Goal: Information Seeking & Learning: Learn about a topic

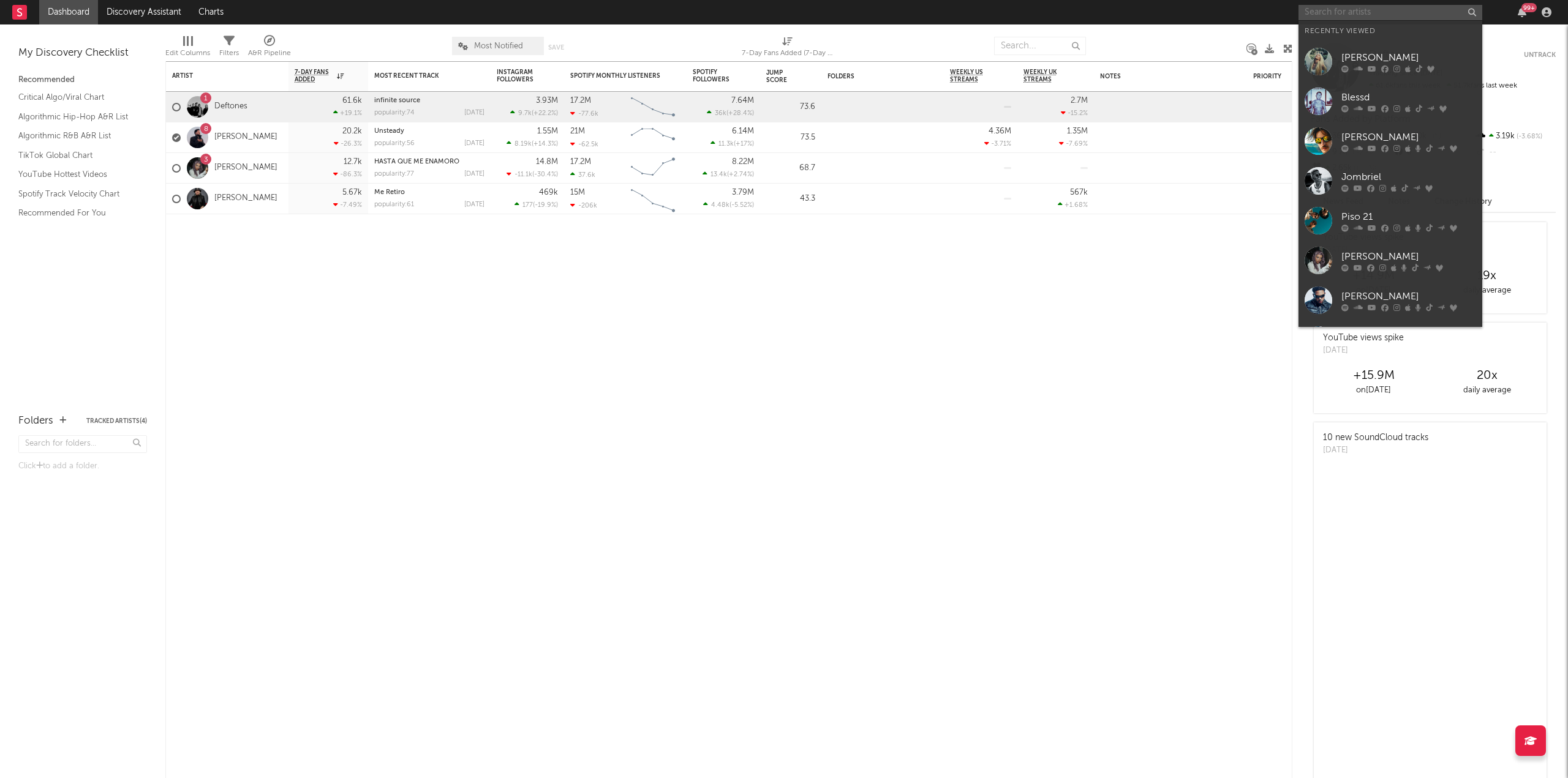
click at [1362, 15] on input "text" at bounding box center [1390, 13] width 184 height 15
click at [1355, 62] on div "ELENA ROSE" at bounding box center [1409, 57] width 135 height 15
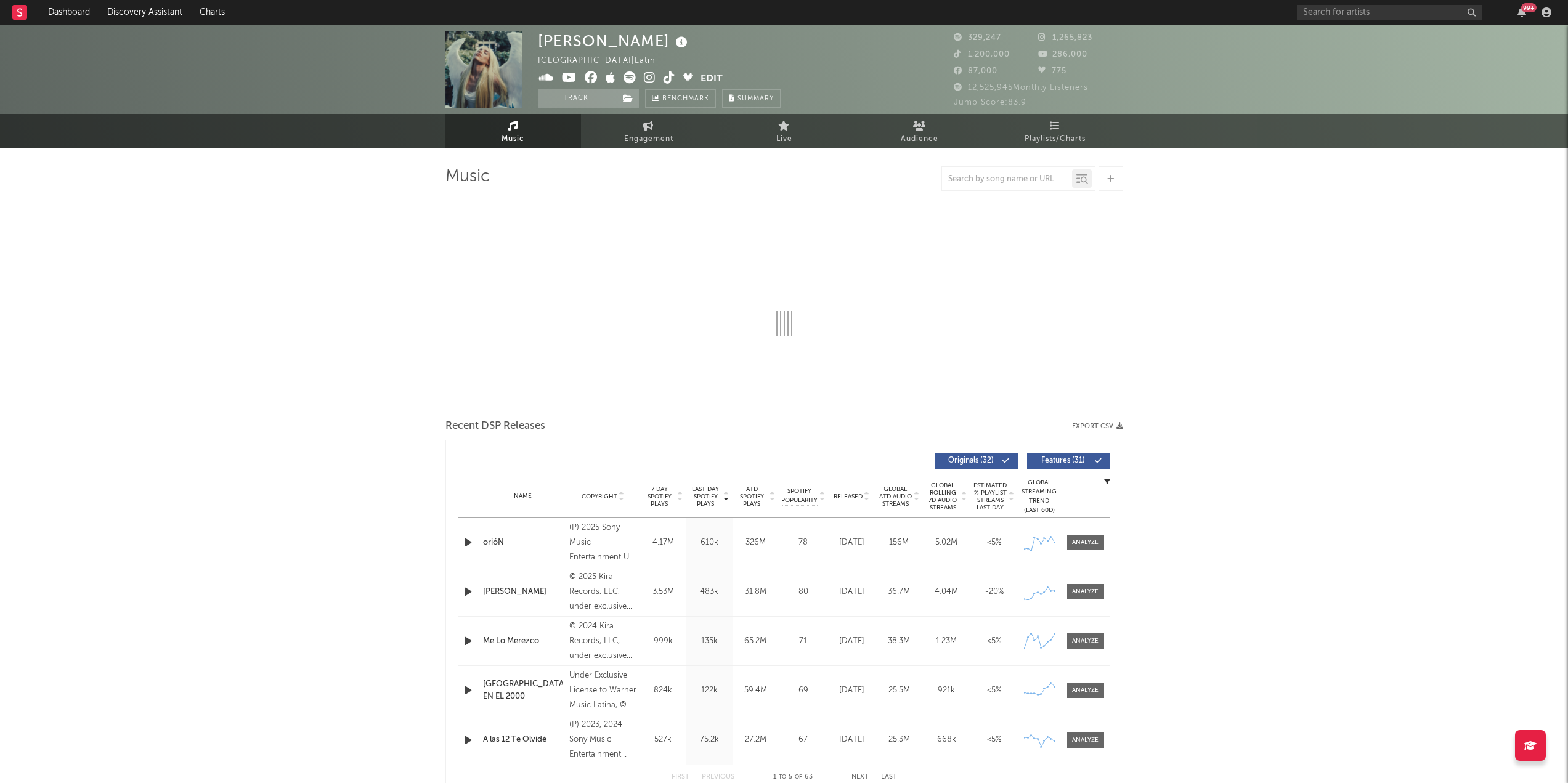
select select "6m"
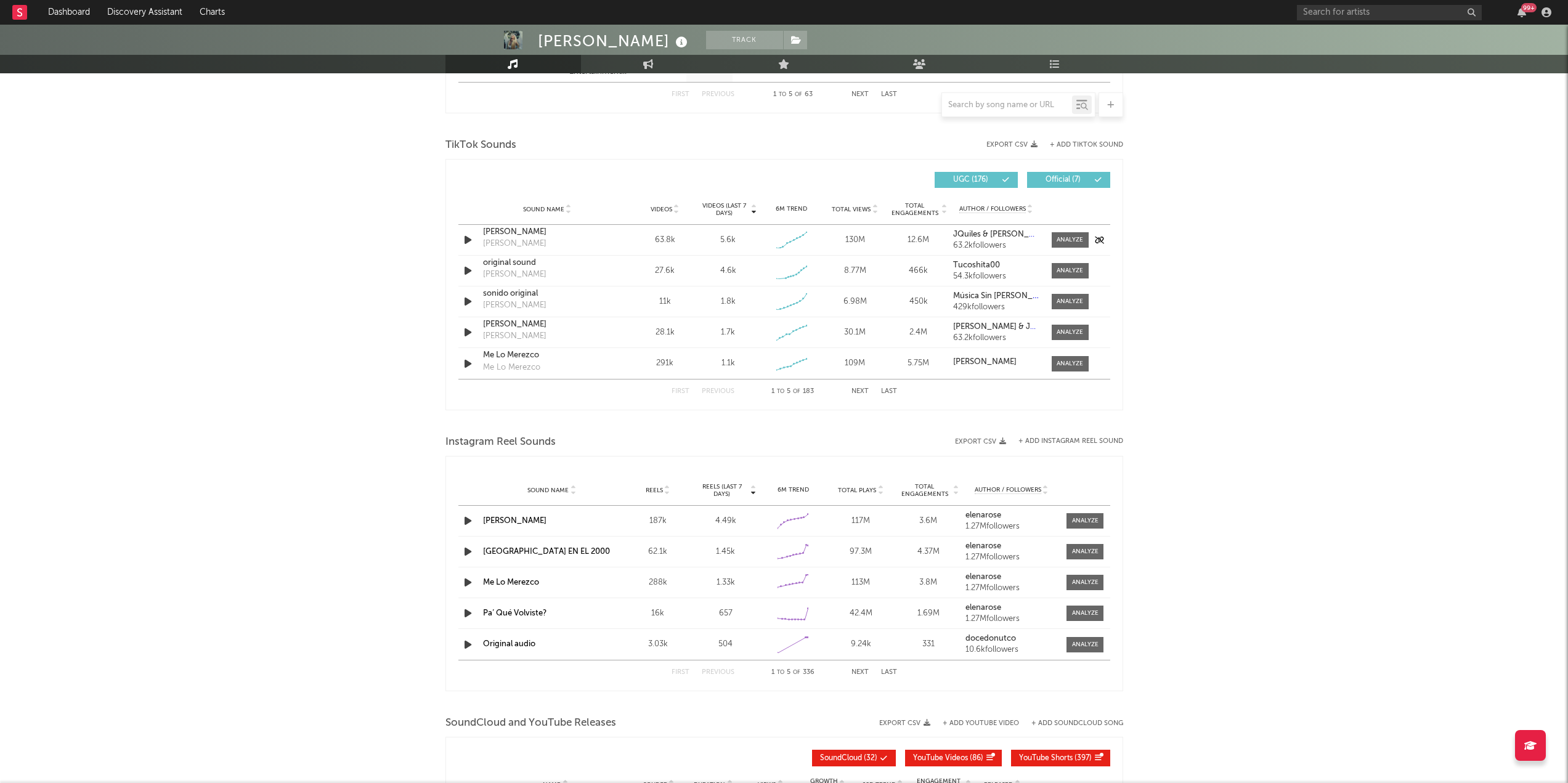
scroll to position [772, 0]
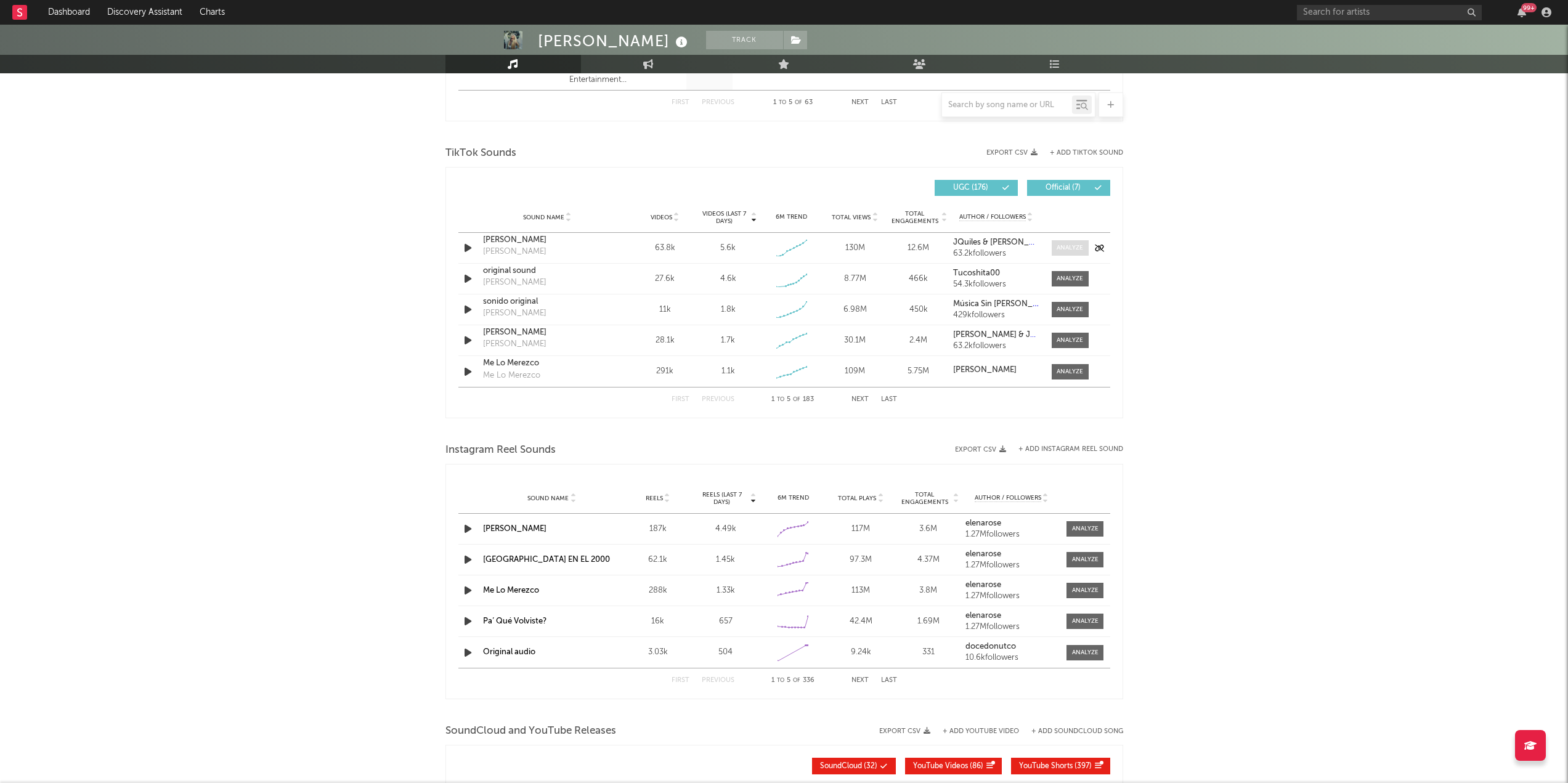
click at [1075, 245] on div at bounding box center [1070, 248] width 27 height 10
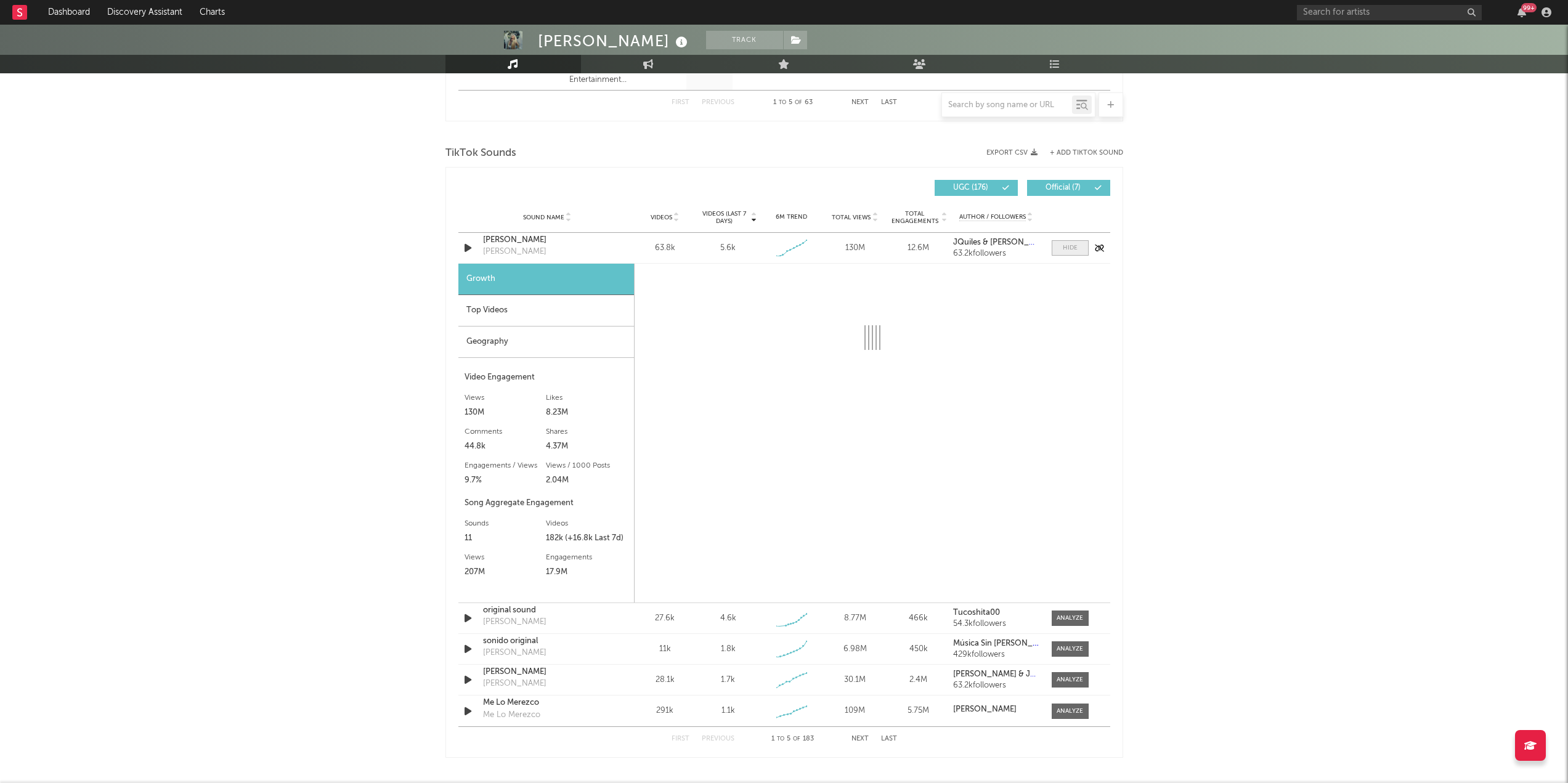
select select "1w"
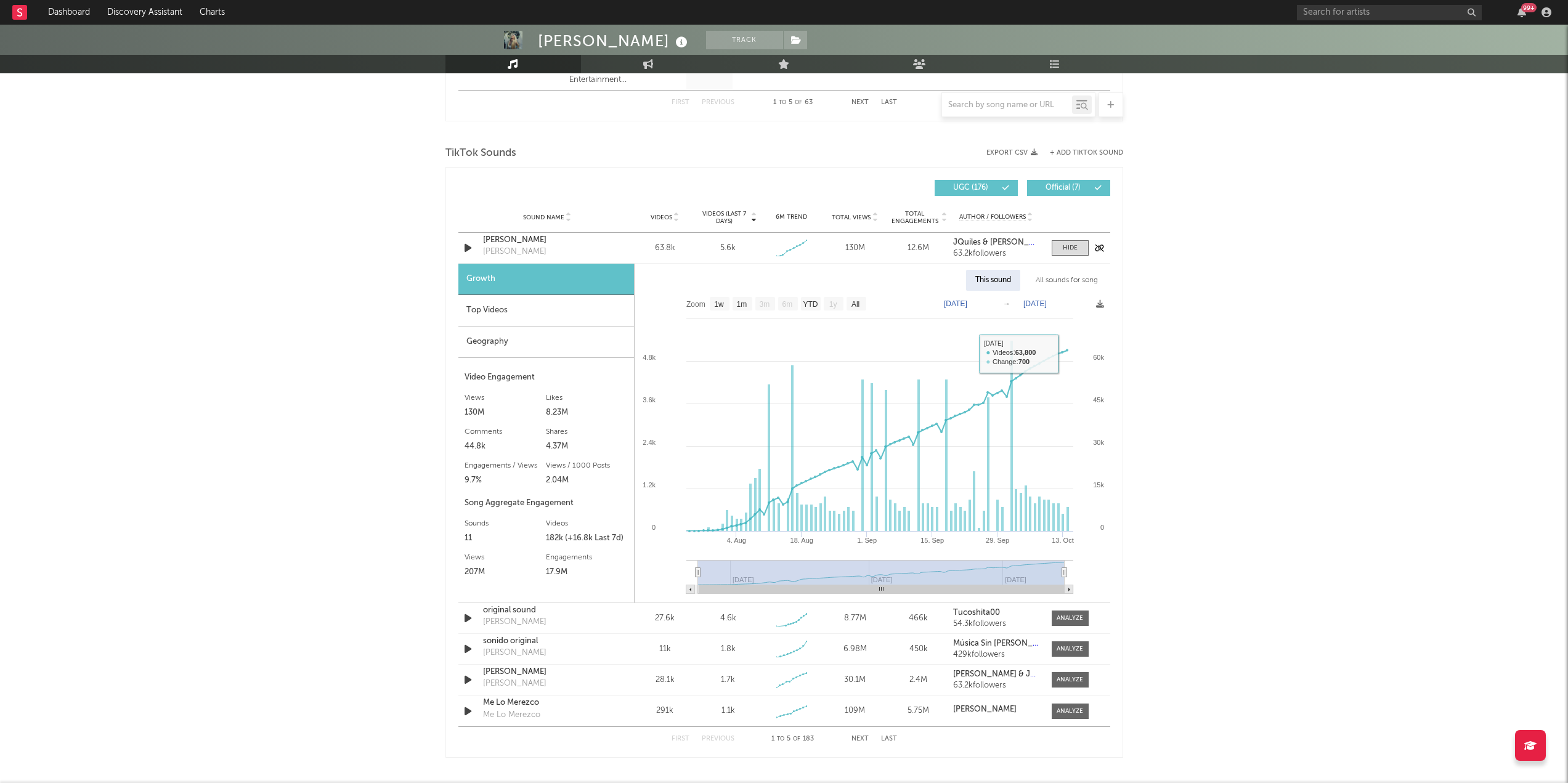
click at [1080, 237] on div "Sound Name COSITA LINDA COSITA LINDA Videos 63.8k Videos (last 7 days) 5.6k Wee…" at bounding box center [784, 248] width 652 height 30
click at [1072, 249] on div at bounding box center [1070, 248] width 15 height 10
